Goal: Information Seeking & Learning: Learn about a topic

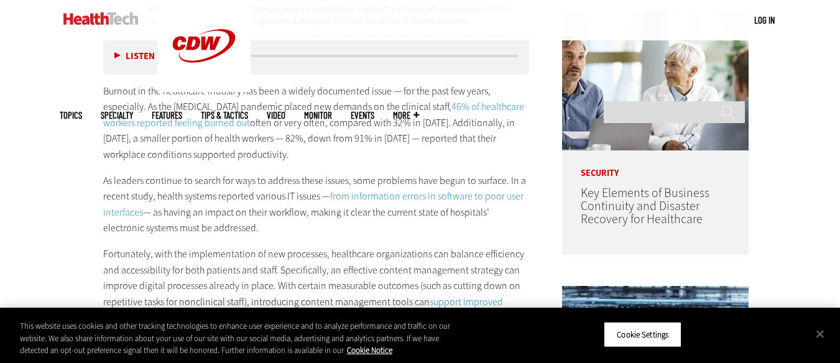
scroll to position [681, 0]
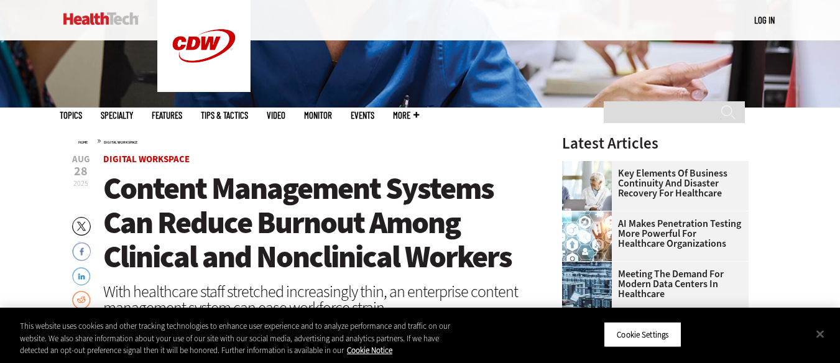
scroll to position [300, 0]
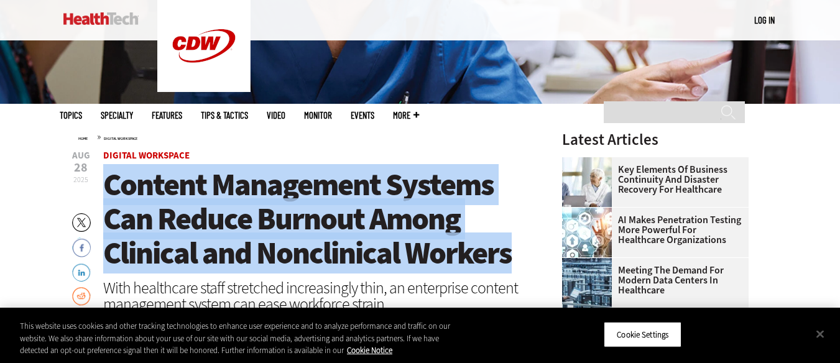
drag, startPoint x: 106, startPoint y: 183, endPoint x: 530, endPoint y: 269, distance: 432.6
copy span "Content Management Systems Can Reduce Burnout Among Clinical and Nonclinical Wo…"
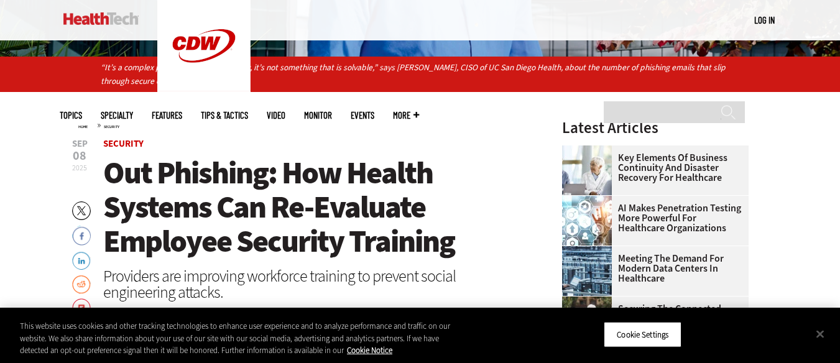
scroll to position [396, 0]
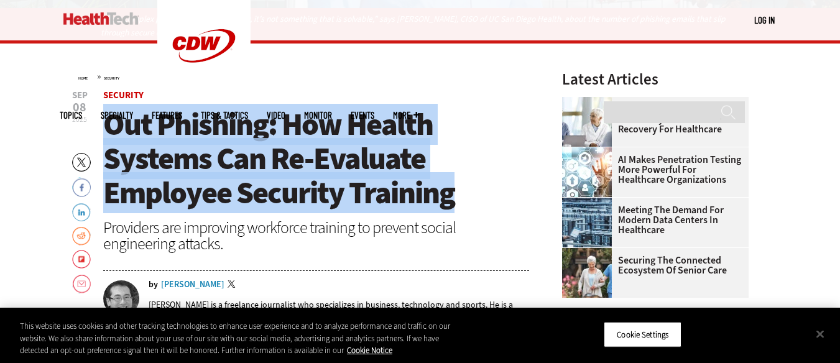
drag, startPoint x: 107, startPoint y: 128, endPoint x: 499, endPoint y: 193, distance: 397.7
click at [499, 193] on h1 "Out Phishing: How Health Systems Can Re-Evaluate Employee Security Training" at bounding box center [316, 159] width 427 height 103
copy span "Out Phishing: How Health Systems Can Re-Evaluate Employee Security Training"
